Goal: Find contact information

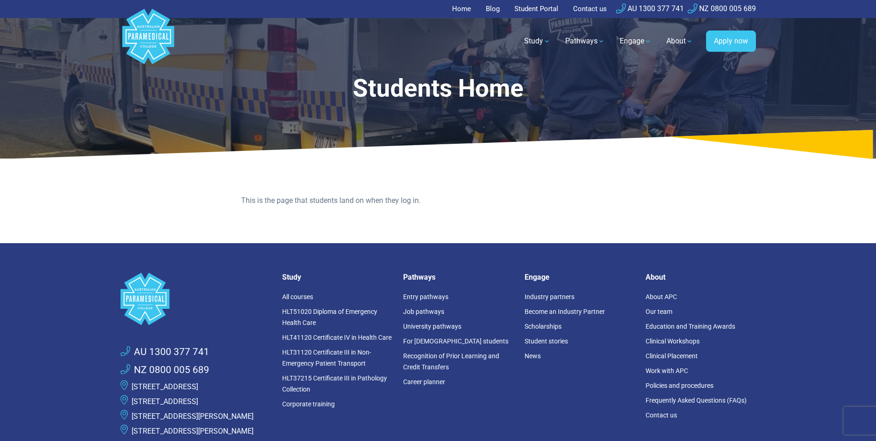
click at [588, 4] on link "Contact us" at bounding box center [590, 9] width 45 height 18
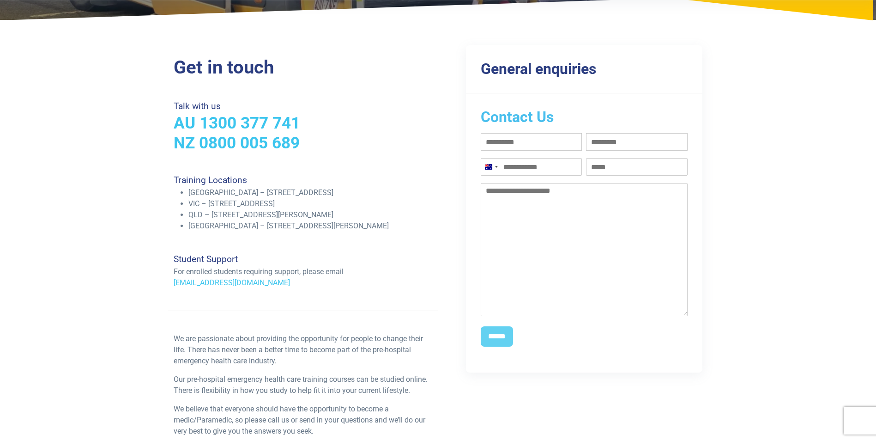
scroll to position [185, 0]
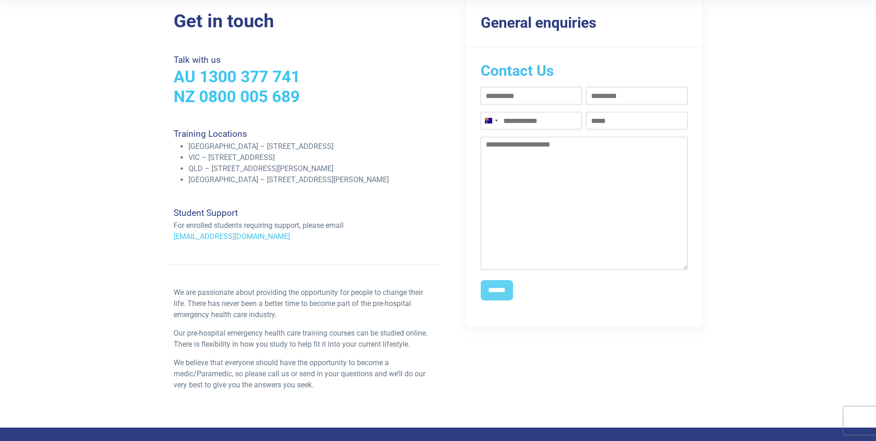
click at [277, 236] on div "Student Support For enrolled students requiring support, please email [EMAIL_AD…" at bounding box center [303, 224] width 270 height 35
drag, startPoint x: 268, startPoint y: 237, endPoint x: 172, endPoint y: 238, distance: 95.6
click at [172, 238] on div "Student Support For enrolled students requiring support, please email [EMAIL_AD…" at bounding box center [303, 224] width 270 height 35
copy link "[EMAIL_ADDRESS][DOMAIN_NAME]"
